Goal: Download file/media

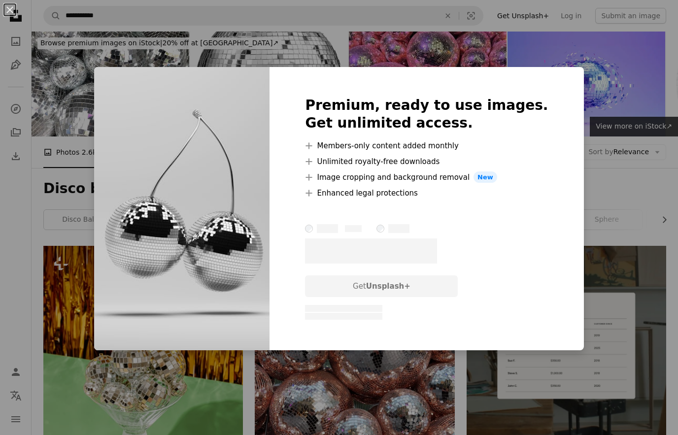
scroll to position [12160, 0]
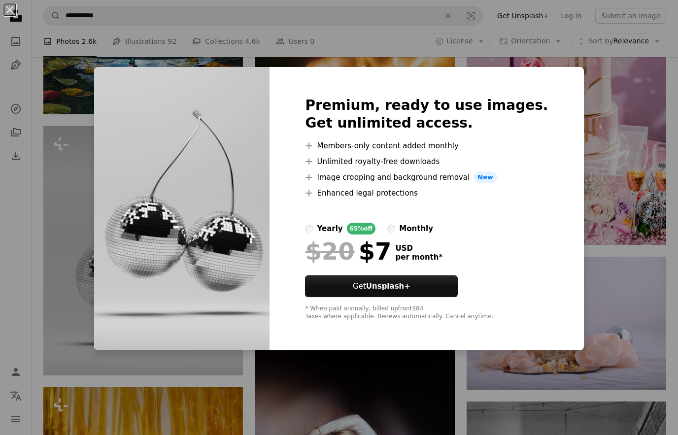
click at [496, 41] on div "An X shape Premium, ready to use images. Get unlimited access. A plus sign Memb…" at bounding box center [339, 217] width 678 height 435
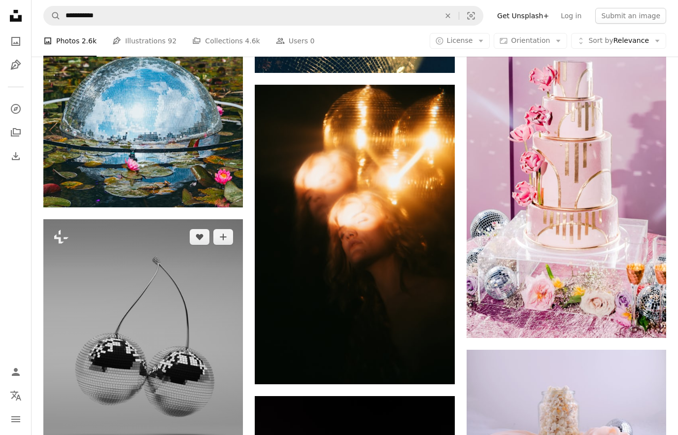
scroll to position [12067, 0]
click at [139, 335] on img at bounding box center [143, 344] width 200 height 250
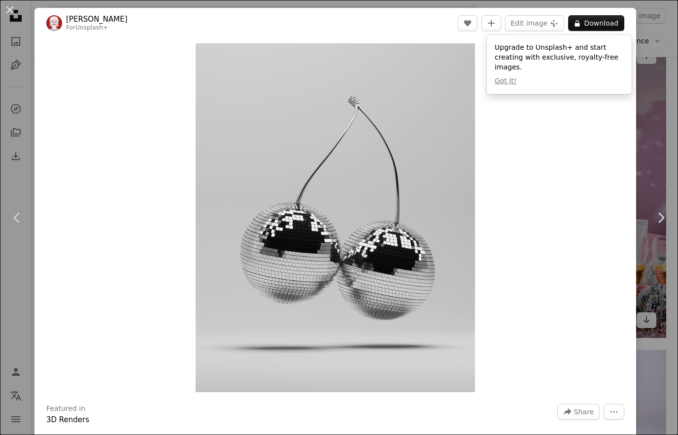
click at [660, 97] on div "An X shape Chevron left Chevron right [PERSON_NAME] For Unsplash+ A heart A plu…" at bounding box center [339, 217] width 678 height 435
